Goal: Find specific page/section: Find specific page/section

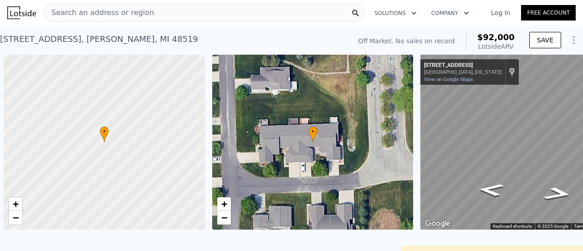
scroll to position [0, 4]
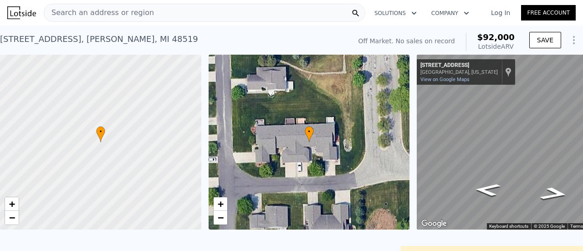
click at [232, 18] on div "Search an address or region" at bounding box center [205, 13] width 322 height 18
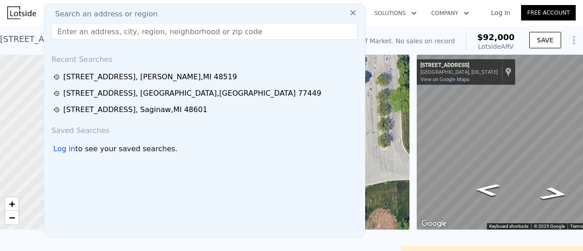
click at [232, 18] on div "Search an address or region" at bounding box center [205, 14] width 314 height 11
click at [156, 29] on input "text" at bounding box center [204, 31] width 306 height 16
paste input "1930 [PERSON_NAME]"
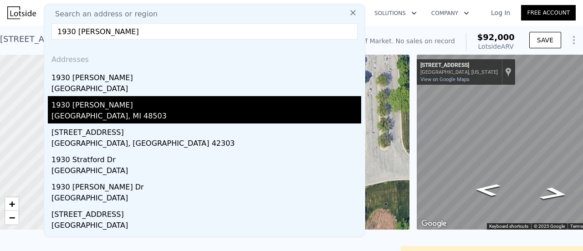
type input "1930 [PERSON_NAME]"
click at [134, 112] on div "[GEOGRAPHIC_DATA], MI 48503" at bounding box center [206, 117] width 310 height 13
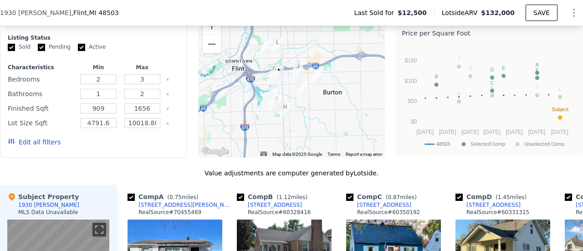
scroll to position [740, 0]
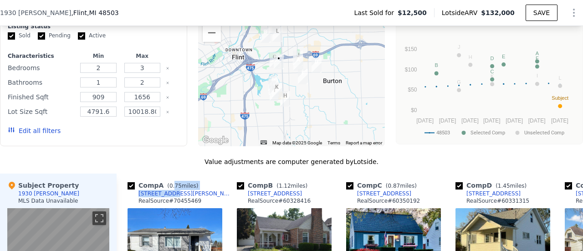
click at [169, 198] on div "Comp A ( 0.75 miles) [STREET_ADDRESS][PERSON_NAME] # 70455469" at bounding box center [175, 194] width 95 height 27
copy div "75 miles) [STREET_ADDRESS][PERSON_NAME]"
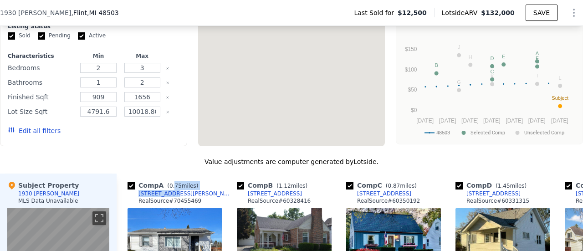
scroll to position [0, 0]
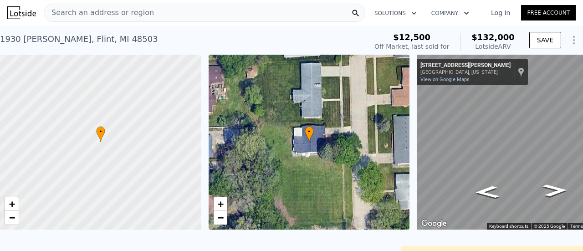
click at [173, 11] on div "Search an address or region" at bounding box center [205, 13] width 322 height 18
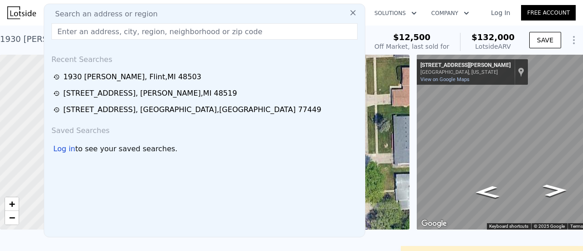
click at [173, 11] on div "Search an address or region" at bounding box center [205, 14] width 314 height 11
click at [137, 29] on input "text" at bounding box center [204, 31] width 306 height 16
paste input "[STREET_ADDRESS],"
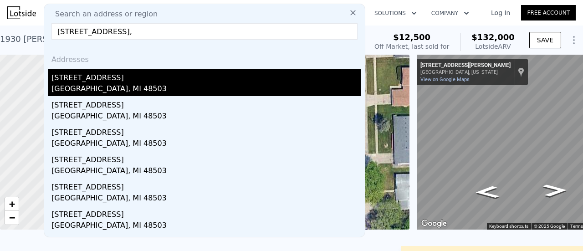
type input "[STREET_ADDRESS],"
click at [128, 87] on div "[GEOGRAPHIC_DATA], MI 48503" at bounding box center [206, 89] width 310 height 13
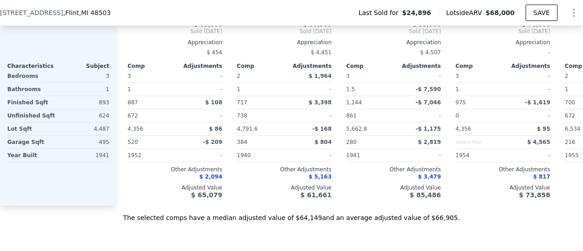
scroll to position [1083, 0]
